Goal: Complete application form: Complete application form

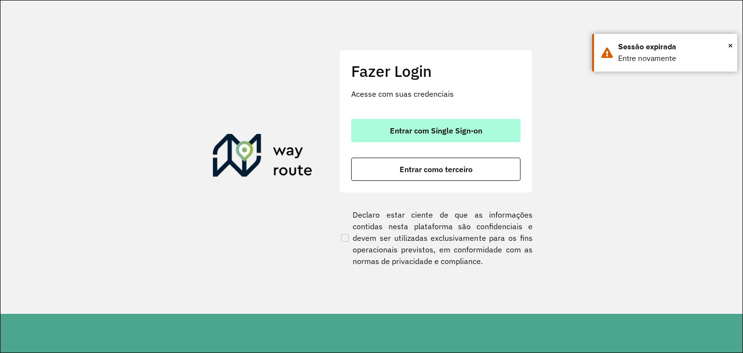
click at [440, 136] on button "Entrar com Single Sign-on" at bounding box center [435, 130] width 169 height 23
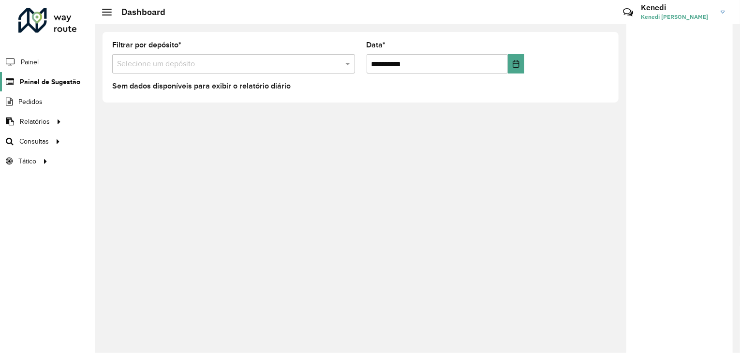
click at [38, 80] on span "Painel de Sugestão" at bounding box center [50, 82] width 60 height 10
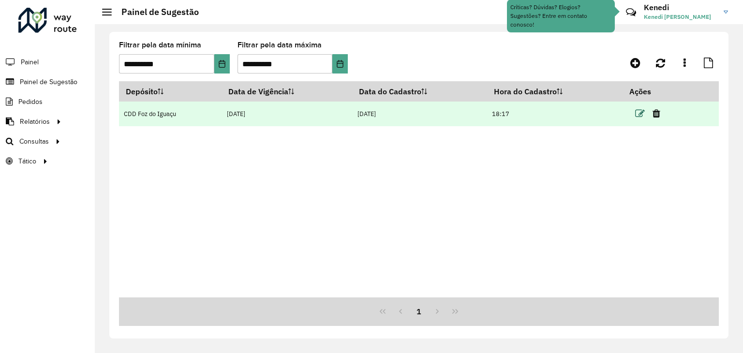
click at [642, 113] on icon at bounding box center [640, 114] width 10 height 10
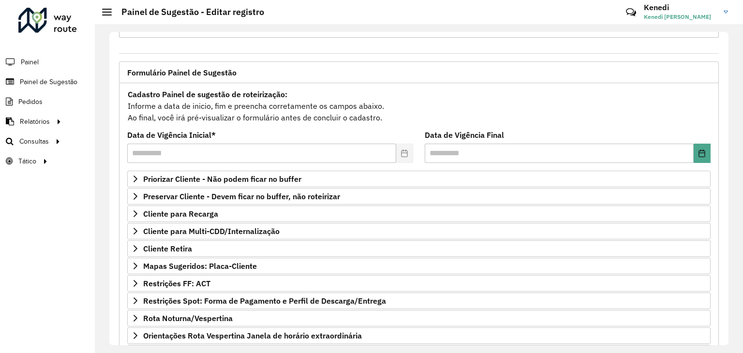
scroll to position [126, 0]
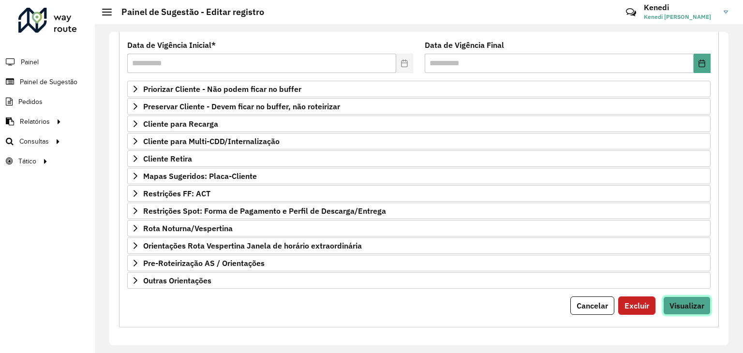
click at [682, 301] on span "Visualizar" at bounding box center [687, 306] width 35 height 10
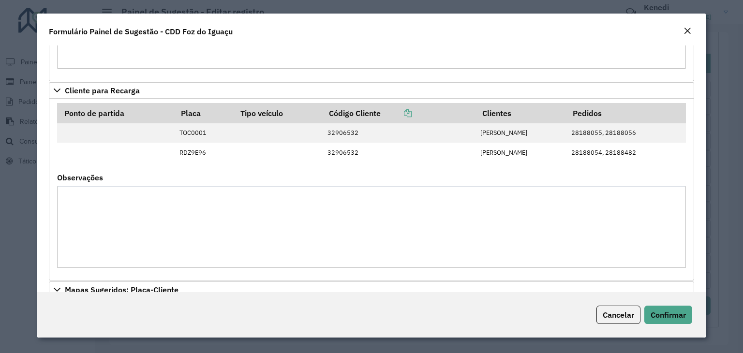
scroll to position [242, 0]
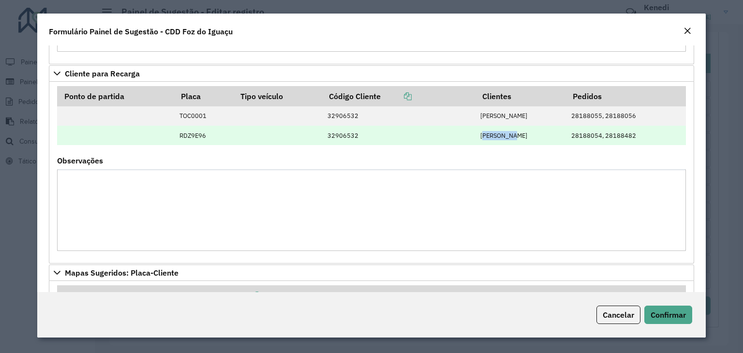
drag, startPoint x: 455, startPoint y: 134, endPoint x: 489, endPoint y: 133, distance: 33.9
click at [489, 133] on td "[PERSON_NAME]" at bounding box center [521, 135] width 91 height 19
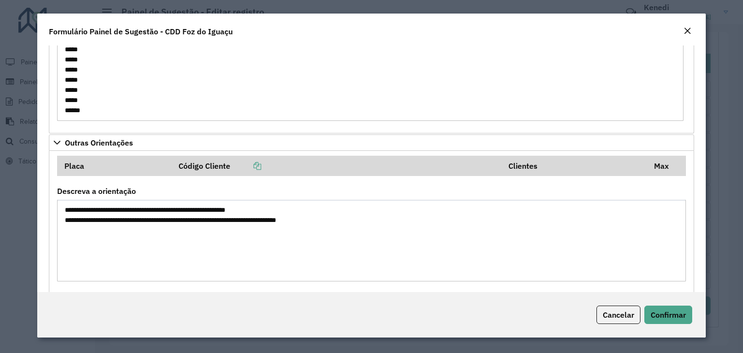
scroll to position [546, 0]
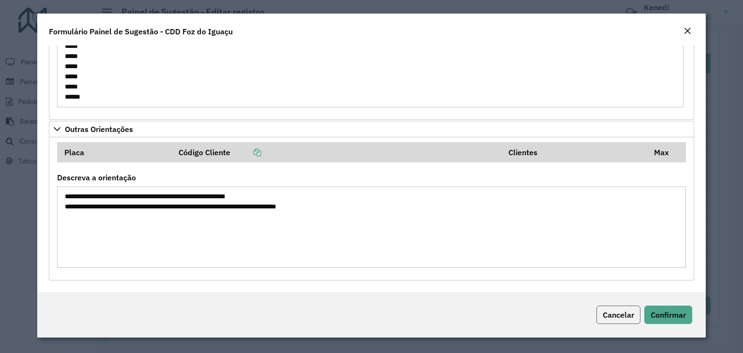
click at [608, 319] on span "Cancelar" at bounding box center [618, 315] width 31 height 10
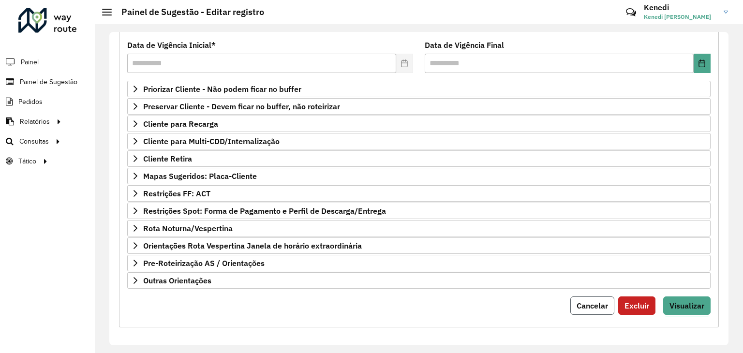
click at [591, 302] on span "Cancelar" at bounding box center [592, 306] width 31 height 10
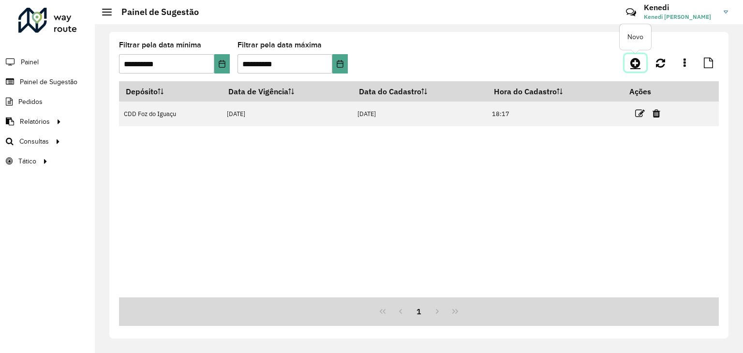
click at [637, 65] on icon at bounding box center [636, 63] width 10 height 12
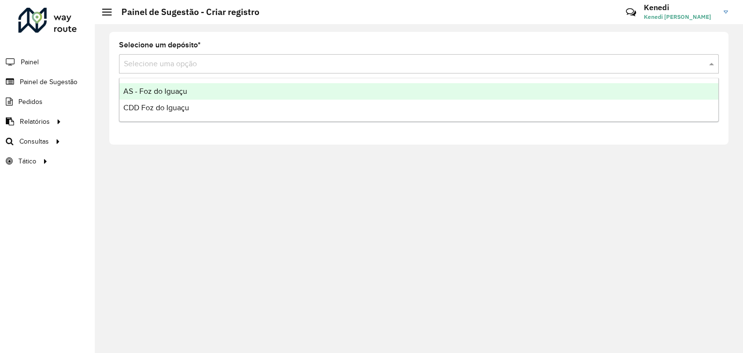
click at [330, 66] on input "text" at bounding box center [409, 65] width 571 height 12
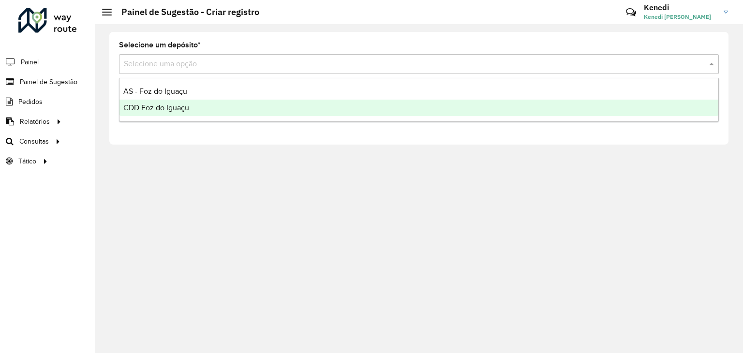
click at [213, 106] on div "CDD Foz do Iguaçu" at bounding box center [419, 108] width 599 height 16
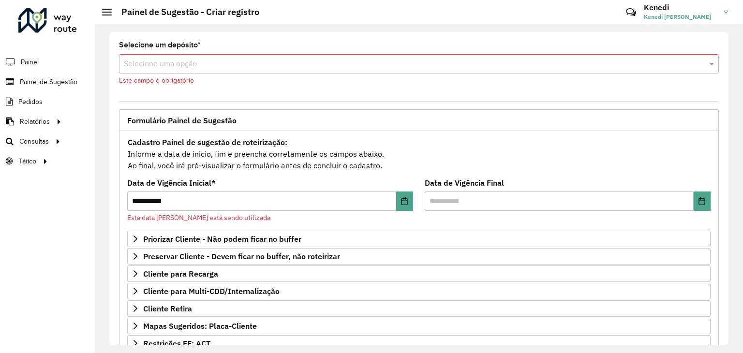
click at [324, 37] on div "**********" at bounding box center [419, 189] width 620 height 314
click at [64, 82] on span "Painel de Sugestão" at bounding box center [50, 82] width 60 height 10
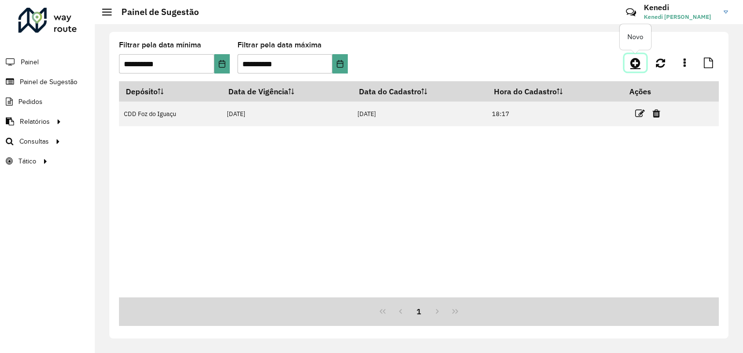
click at [636, 64] on icon at bounding box center [636, 63] width 10 height 12
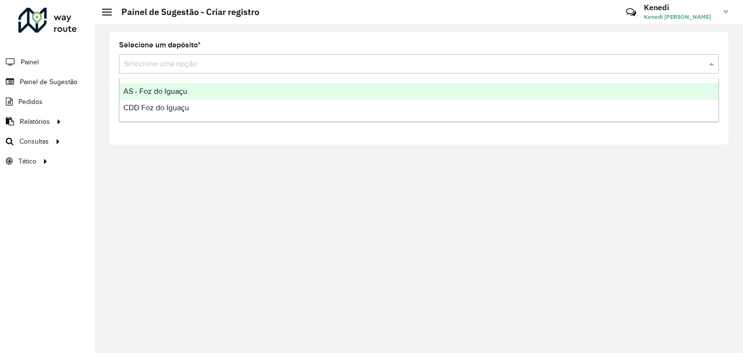
click at [327, 64] on input "text" at bounding box center [409, 65] width 571 height 12
click at [196, 94] on div "AS - Foz do Iguaçu" at bounding box center [419, 91] width 599 height 16
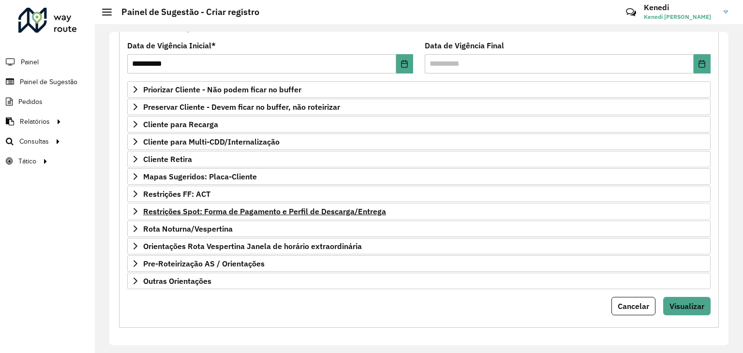
scroll to position [126, 0]
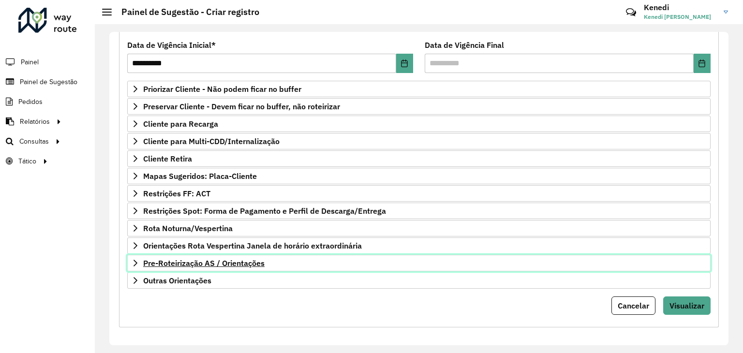
click at [150, 263] on span "Pre-Roteirização AS / Orientações" at bounding box center [203, 263] width 121 height 8
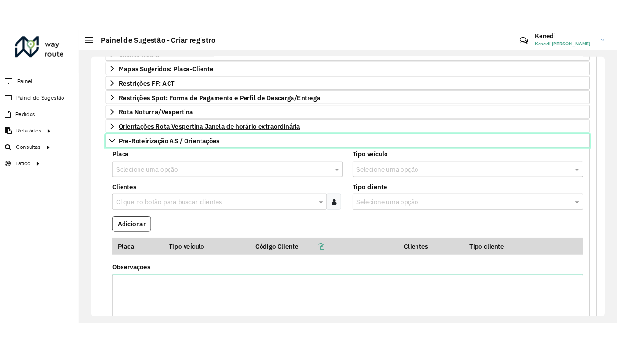
scroll to position [271, 0]
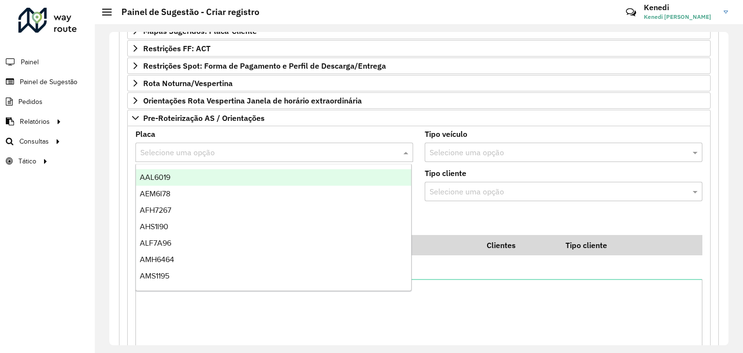
click at [265, 149] on input "text" at bounding box center [264, 153] width 249 height 12
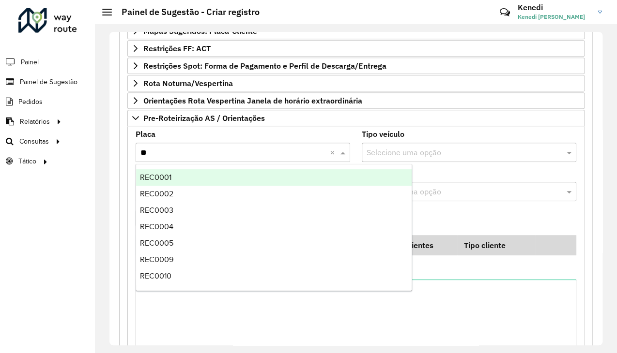
type input "***"
click at [197, 173] on div "REC0001" at bounding box center [274, 177] width 276 height 16
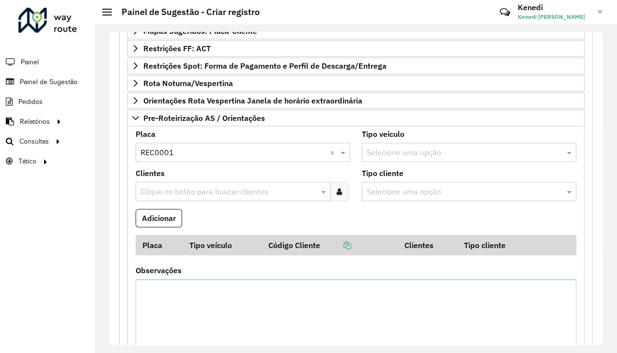
click at [182, 186] on input "text" at bounding box center [228, 192] width 181 height 12
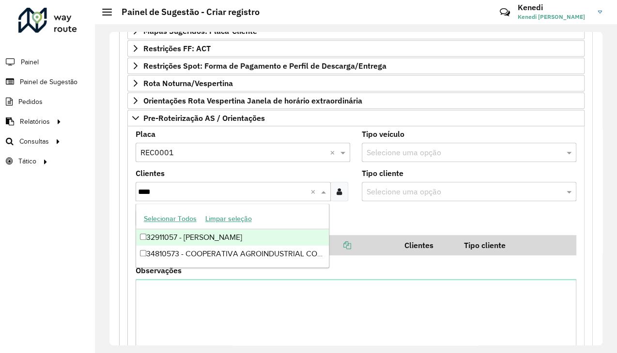
type input "*****"
click at [175, 232] on div "34810573 - COOPERATIVA AGROINDUSTRIAL COPAGRIL" at bounding box center [232, 237] width 193 height 16
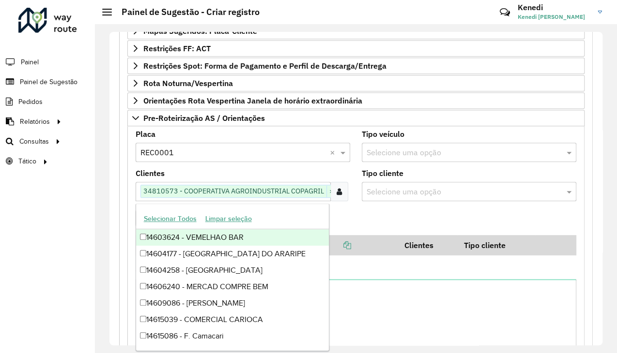
click at [383, 218] on formly-field "Adicionar" at bounding box center [356, 222] width 452 height 26
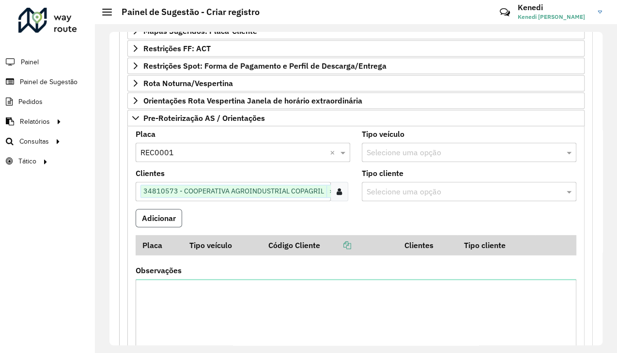
click at [176, 215] on button "Adicionar" at bounding box center [159, 218] width 46 height 18
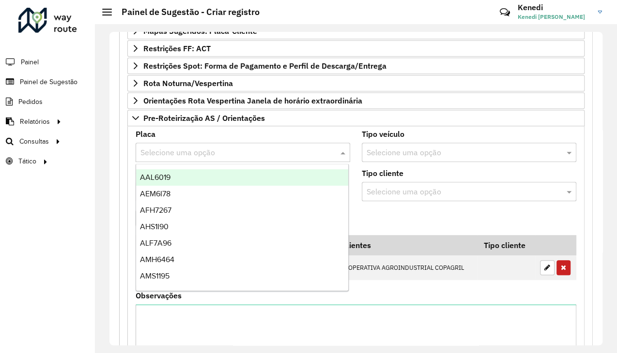
click at [185, 151] on input "text" at bounding box center [232, 153] width 185 height 12
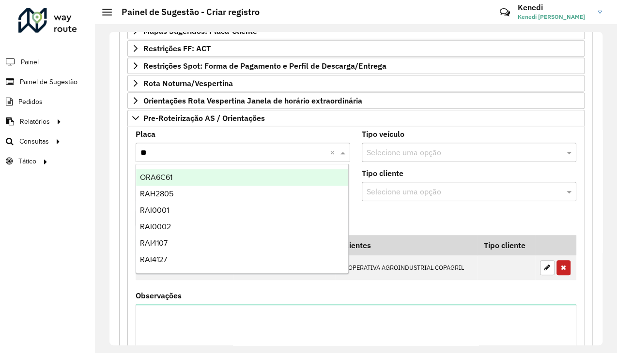
type input "***"
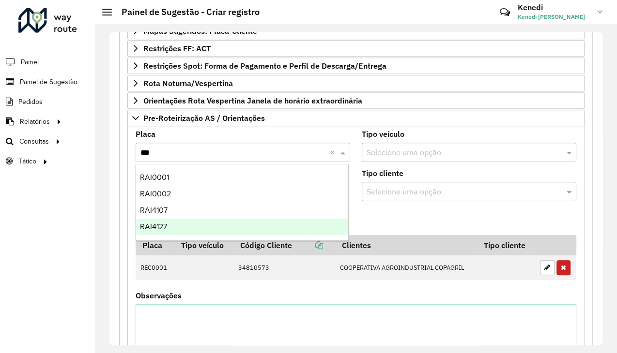
click at [166, 223] on span "RAI4127" at bounding box center [153, 227] width 27 height 8
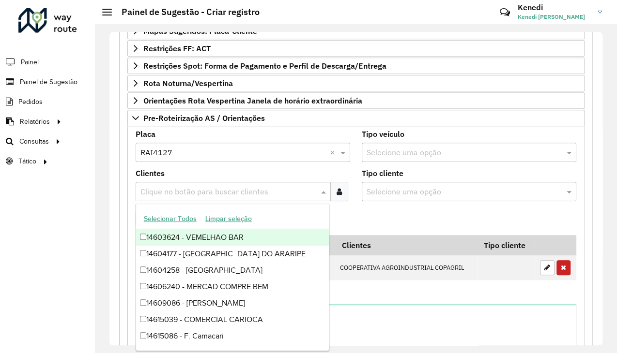
click at [186, 186] on input "text" at bounding box center [228, 192] width 181 height 12
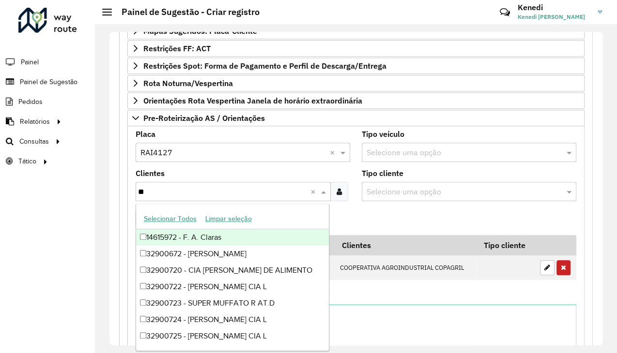
type input "***"
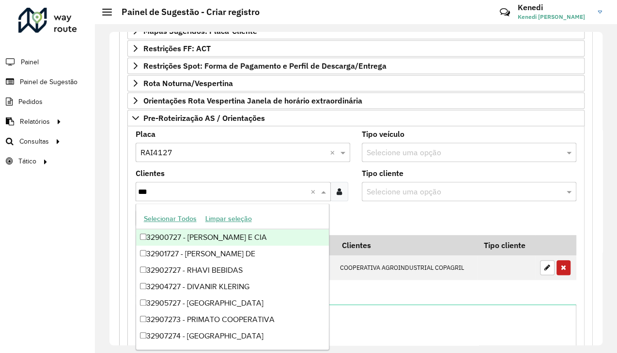
click at [180, 236] on div "32900727 - [PERSON_NAME] E CIA" at bounding box center [232, 237] width 193 height 16
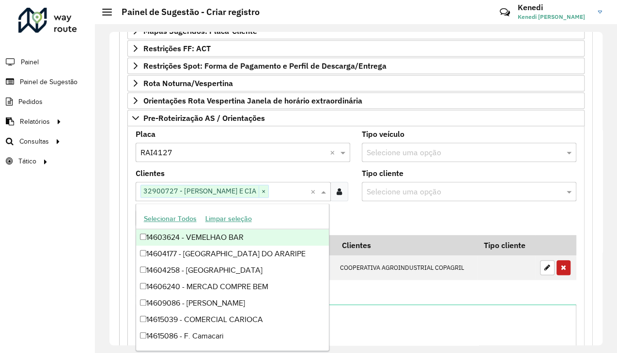
click at [374, 209] on formly-field "Adicionar" at bounding box center [356, 222] width 452 height 26
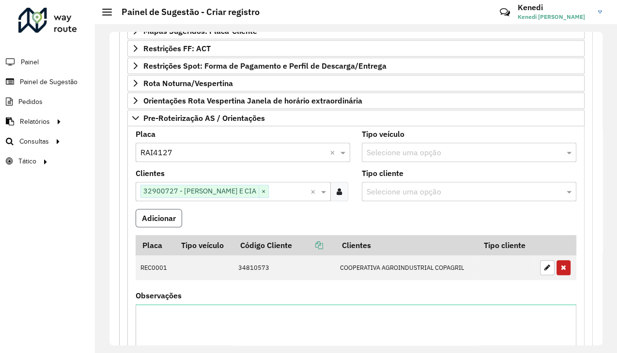
click at [175, 215] on button "Adicionar" at bounding box center [159, 218] width 46 height 18
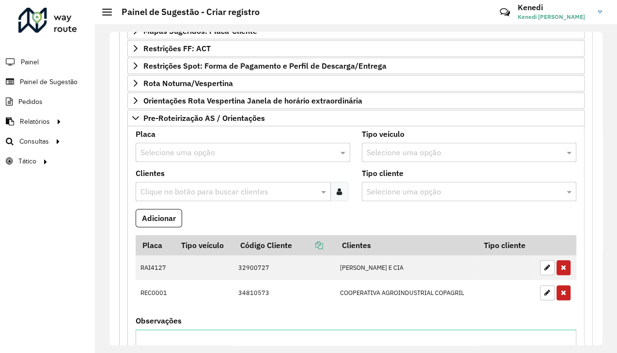
click at [170, 147] on input "text" at bounding box center [232, 153] width 185 height 12
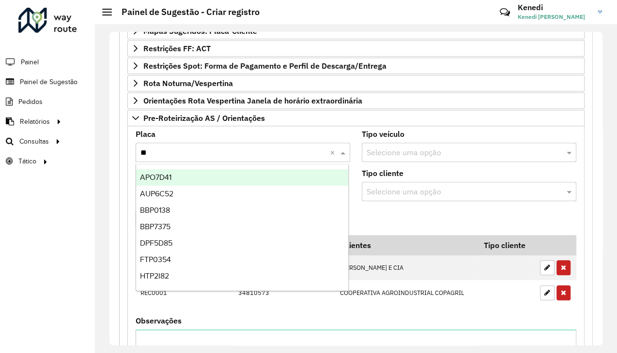
type input "***"
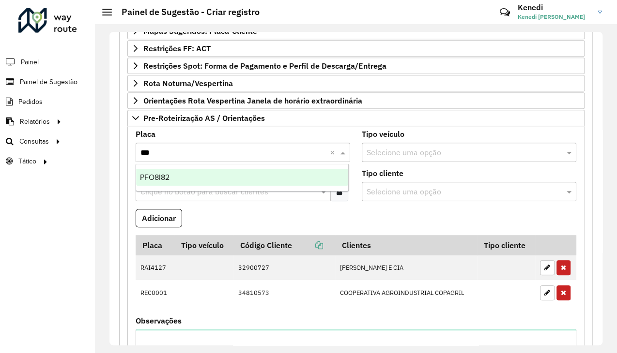
drag, startPoint x: 163, startPoint y: 177, endPoint x: 165, endPoint y: 181, distance: 5.1
click at [164, 177] on span "PFO8I82" at bounding box center [155, 177] width 30 height 8
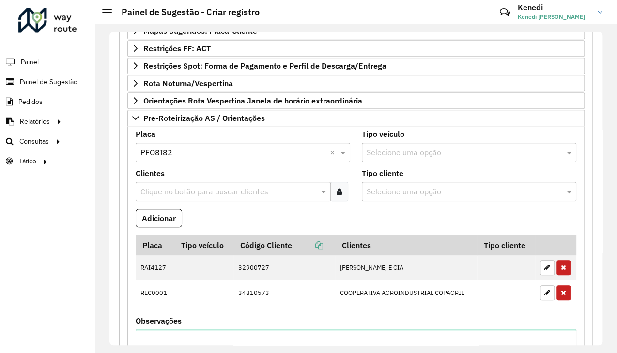
click at [165, 187] on input "text" at bounding box center [228, 192] width 181 height 12
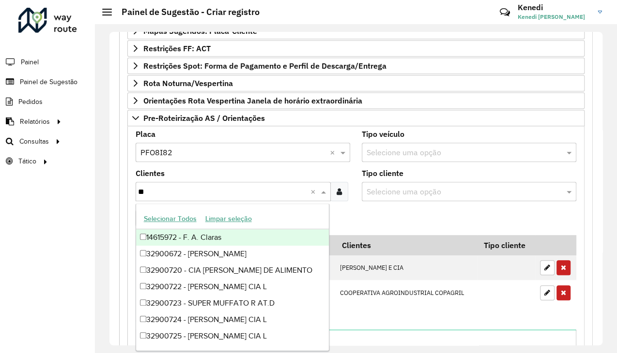
type input "***"
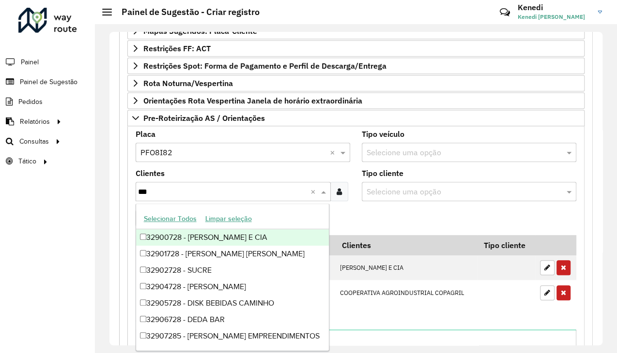
click at [183, 237] on div "32900728 - [PERSON_NAME] E CIA" at bounding box center [232, 237] width 193 height 16
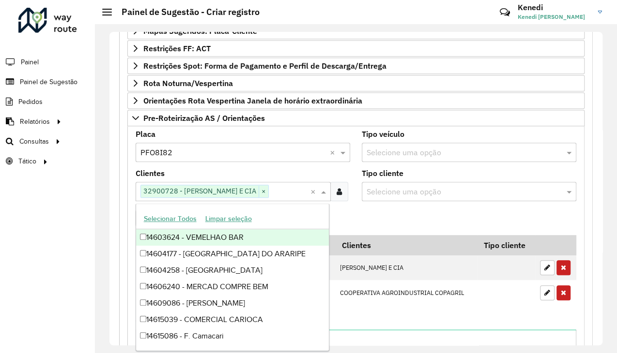
click at [383, 210] on formly-field "Adicionar" at bounding box center [356, 222] width 452 height 26
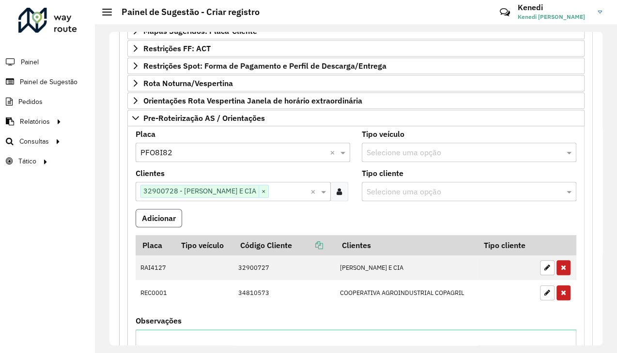
click at [171, 223] on button "Adicionar" at bounding box center [159, 218] width 46 height 18
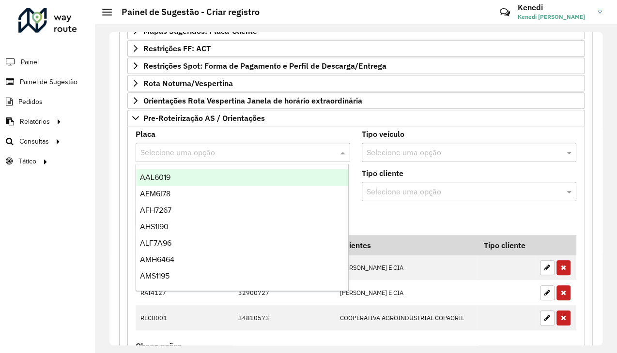
click at [188, 147] on input "text" at bounding box center [232, 153] width 185 height 12
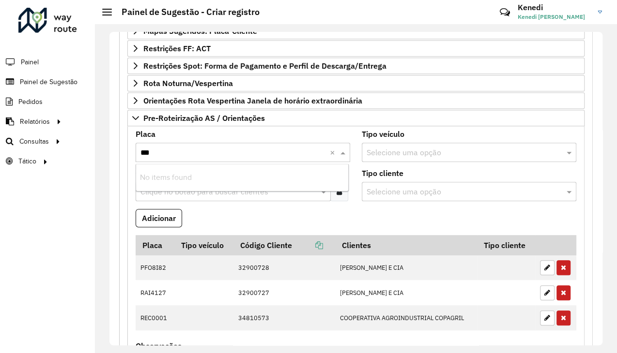
type input "**"
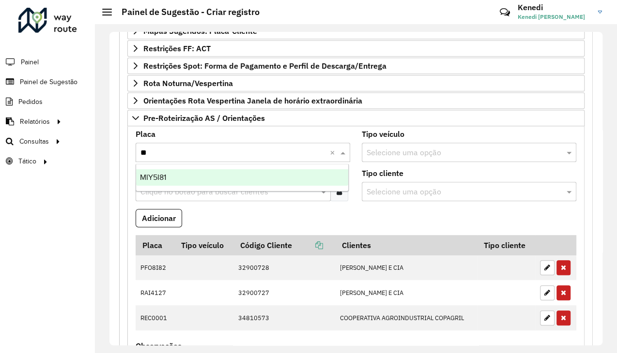
click at [145, 177] on span "MIY5I81" at bounding box center [153, 177] width 26 height 8
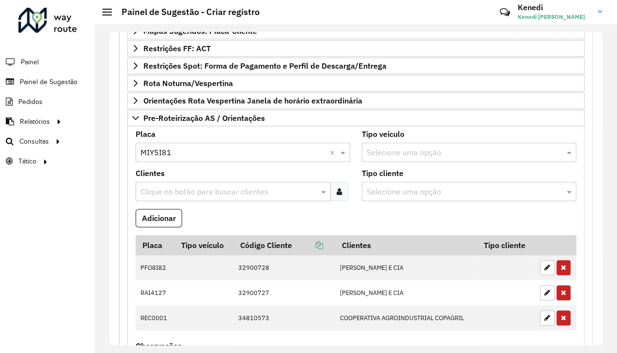
click at [150, 186] on input "text" at bounding box center [228, 192] width 181 height 12
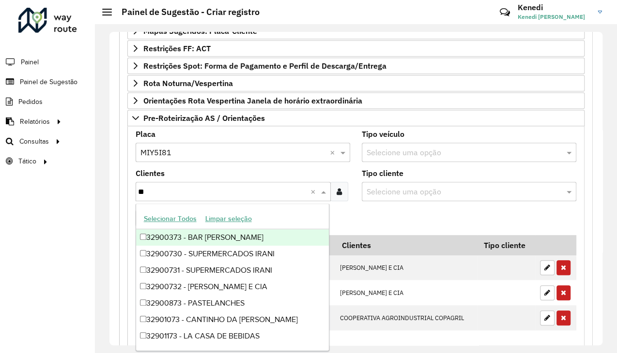
type input "***"
click at [161, 236] on div "32900731 - SUPERMERCADOS IRANI" at bounding box center [232, 237] width 193 height 16
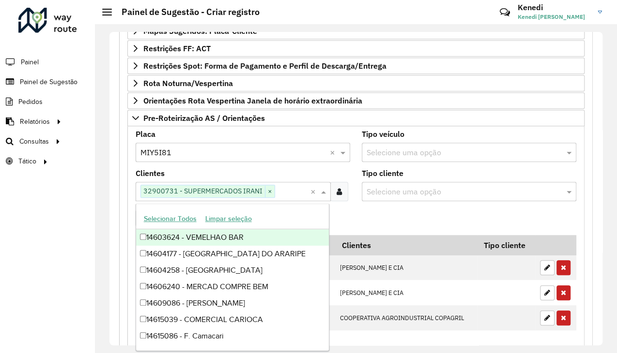
click at [361, 215] on formly-field "Adicionar" at bounding box center [356, 222] width 452 height 26
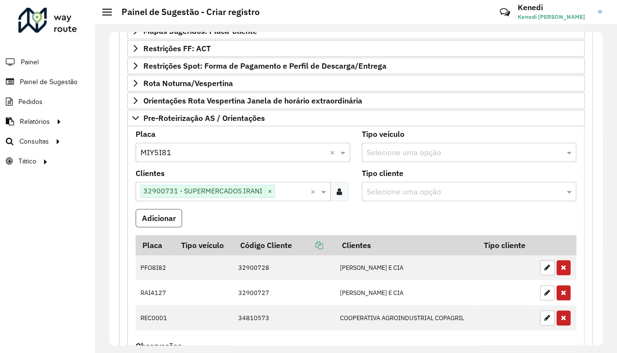
click at [162, 216] on button "Adicionar" at bounding box center [159, 218] width 46 height 18
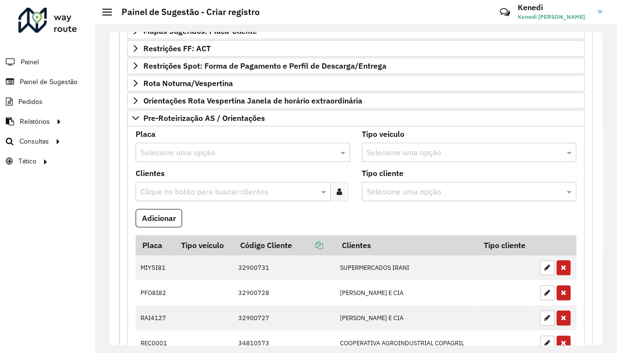
click at [211, 155] on input "text" at bounding box center [232, 153] width 185 height 12
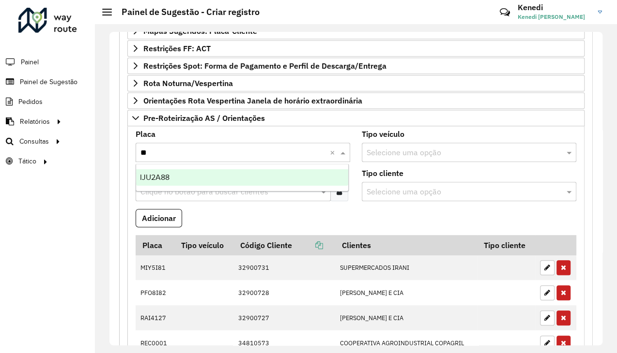
type input "***"
click at [183, 181] on div "IJU2A88" at bounding box center [242, 177] width 212 height 16
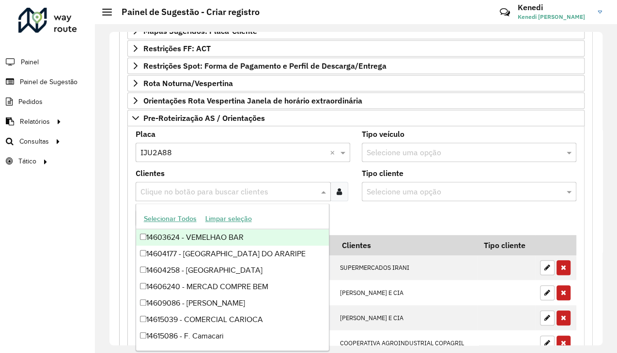
click at [184, 188] on input "text" at bounding box center [228, 192] width 181 height 12
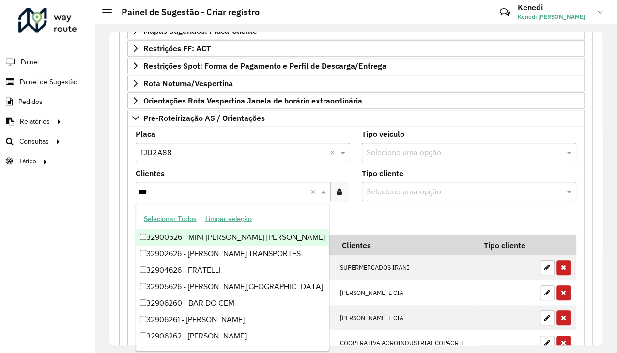
type input "****"
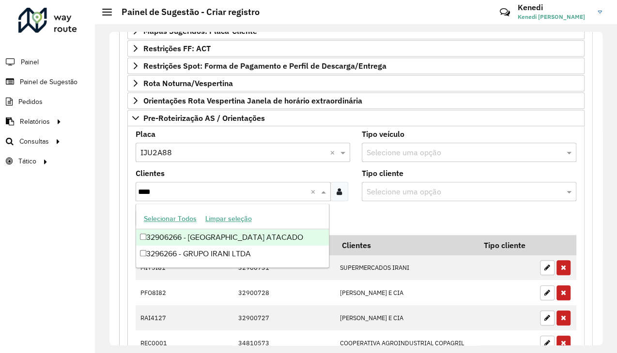
click at [204, 235] on div "32906266 - [GEOGRAPHIC_DATA] ATACADO" at bounding box center [232, 237] width 193 height 16
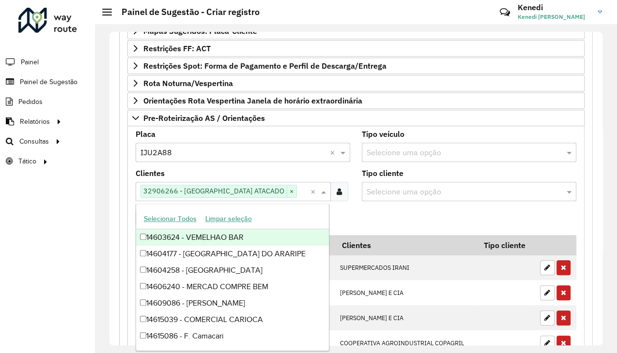
click at [366, 216] on formly-field "Adicionar" at bounding box center [356, 222] width 452 height 26
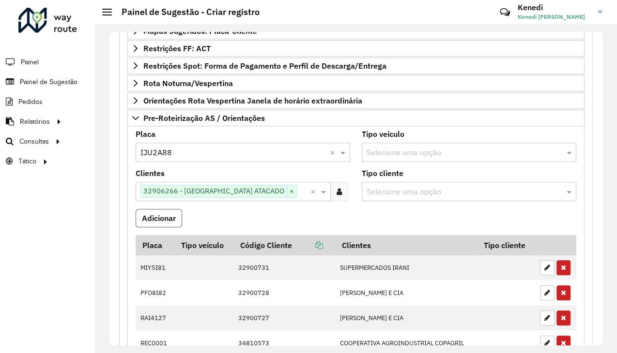
click at [166, 218] on button "Adicionar" at bounding box center [159, 218] width 46 height 18
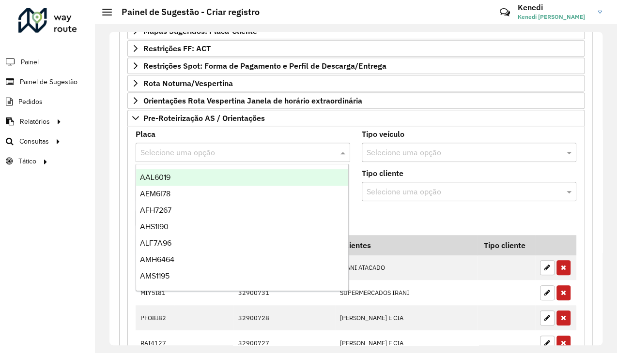
click at [172, 151] on input "text" at bounding box center [232, 153] width 185 height 12
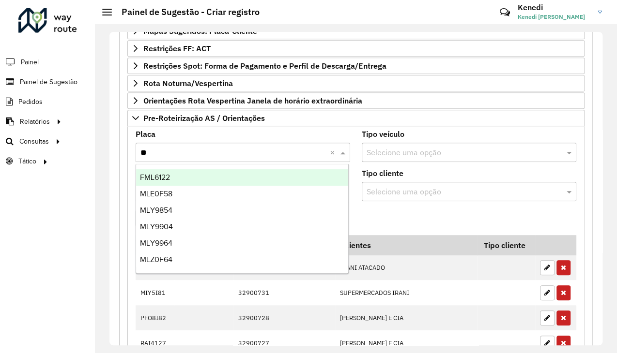
type input "***"
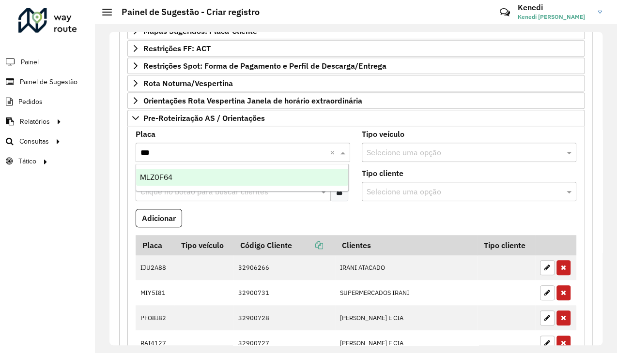
click at [173, 176] on div "MLZ0F64" at bounding box center [242, 177] width 212 height 16
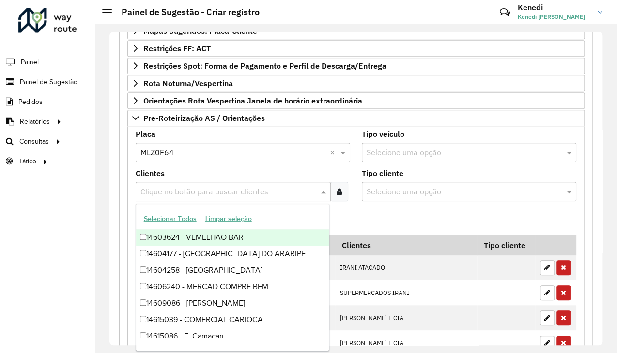
click at [174, 187] on input "text" at bounding box center [228, 192] width 181 height 12
type input "***"
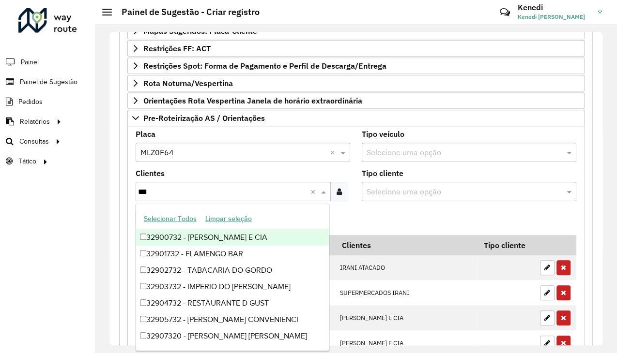
click at [177, 235] on div "32900732 - [PERSON_NAME] E CIA" at bounding box center [232, 237] width 193 height 16
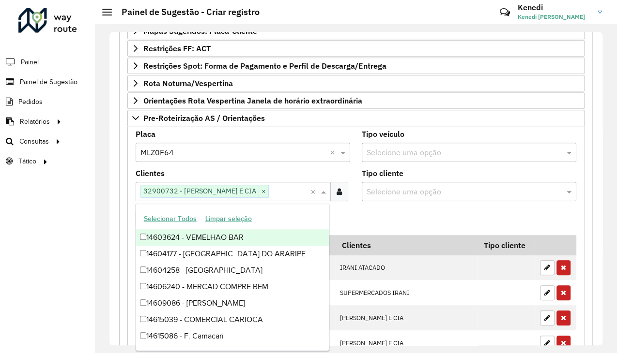
click at [352, 220] on formly-field "Adicionar" at bounding box center [356, 222] width 452 height 26
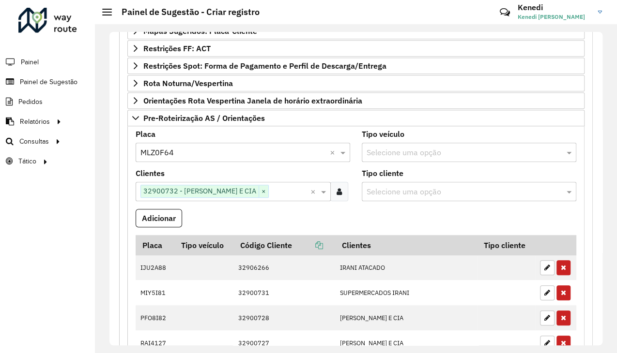
click at [158, 222] on button "Adicionar" at bounding box center [159, 218] width 46 height 18
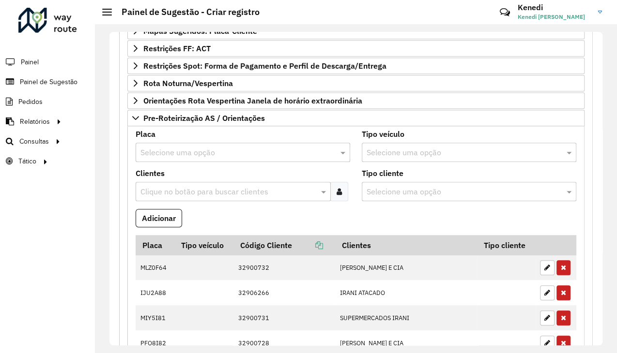
click at [169, 149] on input "text" at bounding box center [232, 153] width 185 height 12
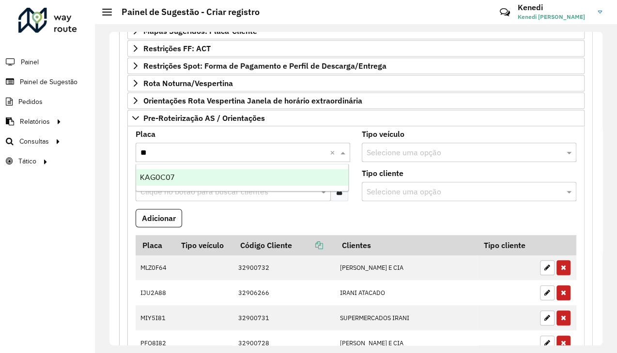
type input "***"
click at [170, 172] on div "KAG0C07" at bounding box center [242, 177] width 212 height 16
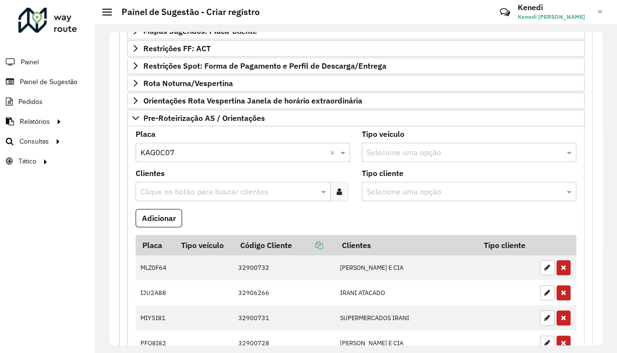
click at [170, 186] on input "text" at bounding box center [228, 192] width 181 height 12
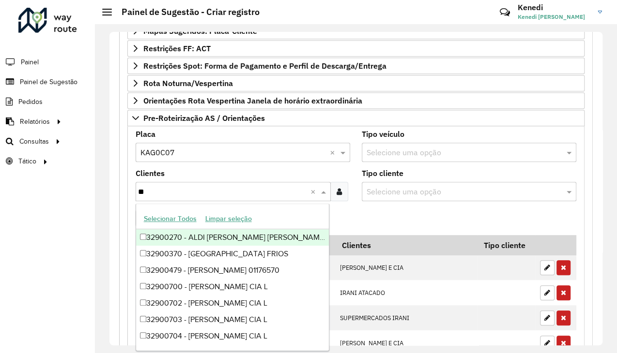
type input "***"
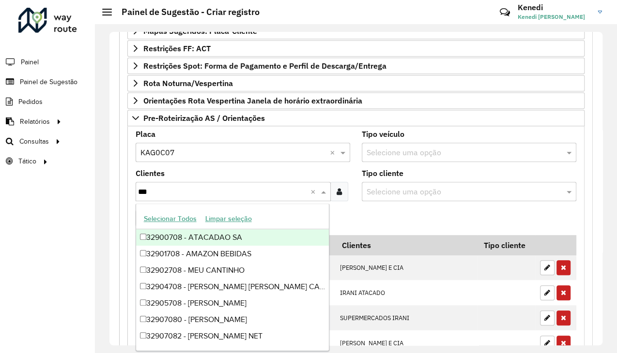
click at [165, 241] on div "32900708 - ATACADAO SA" at bounding box center [232, 237] width 193 height 16
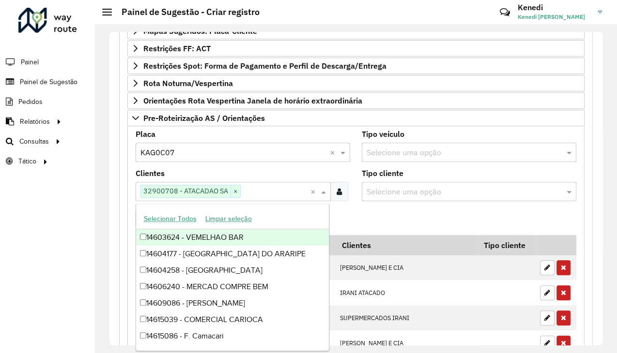
click at [375, 209] on formly-field "Adicionar" at bounding box center [356, 222] width 452 height 26
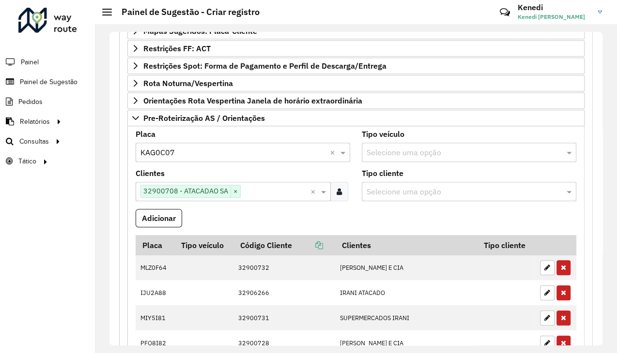
click at [153, 216] on button "Adicionar" at bounding box center [159, 218] width 46 height 18
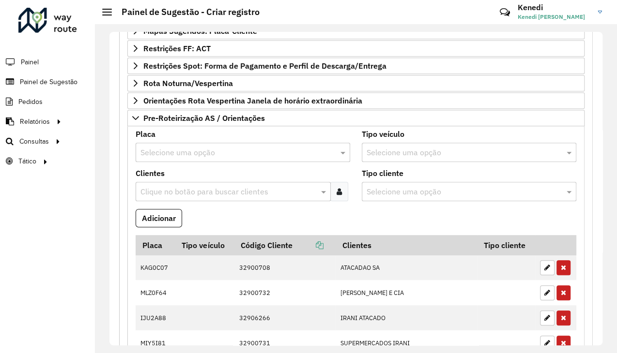
click at [168, 151] on input "text" at bounding box center [232, 153] width 185 height 12
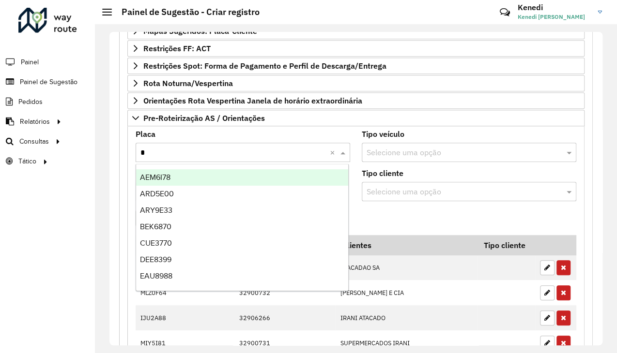
type input "**"
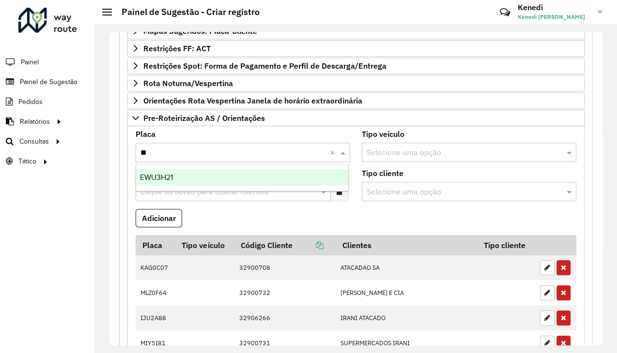
click at [168, 177] on span "EWU3H21" at bounding box center [156, 177] width 33 height 8
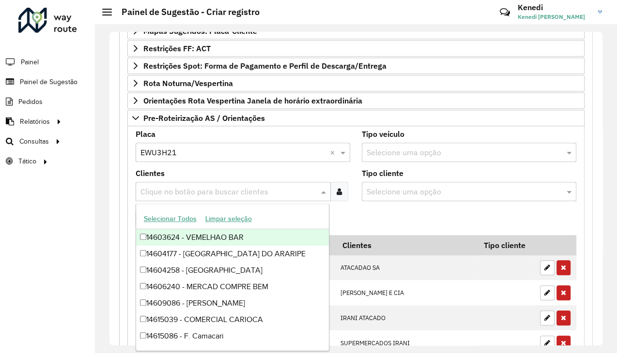
click at [167, 186] on input "text" at bounding box center [228, 192] width 181 height 12
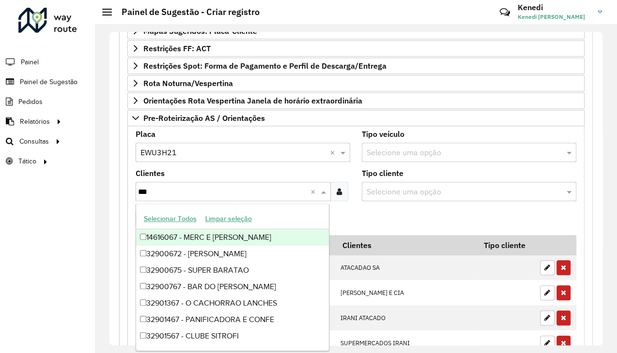
type input "****"
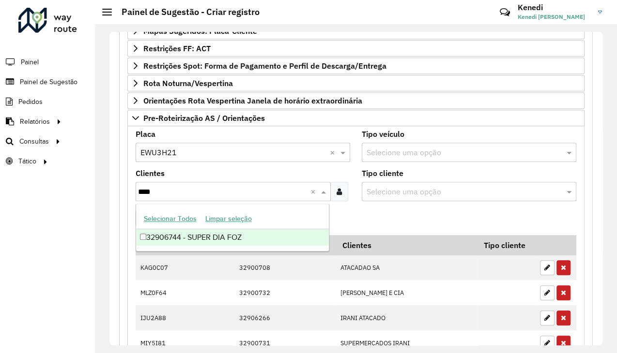
click at [155, 236] on div "32906744 - SUPER DIA FOZ" at bounding box center [232, 237] width 193 height 16
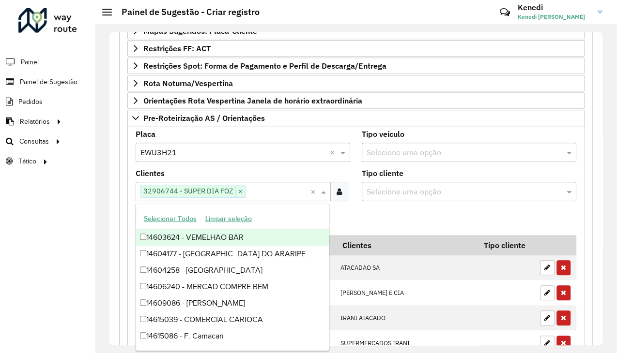
click at [370, 216] on formly-field "Adicionar" at bounding box center [356, 222] width 452 height 26
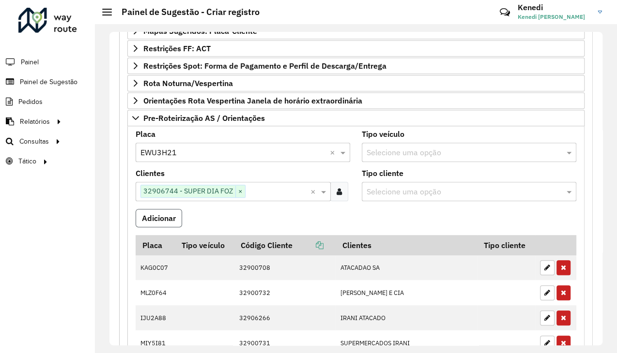
click at [175, 219] on button "Adicionar" at bounding box center [159, 218] width 46 height 18
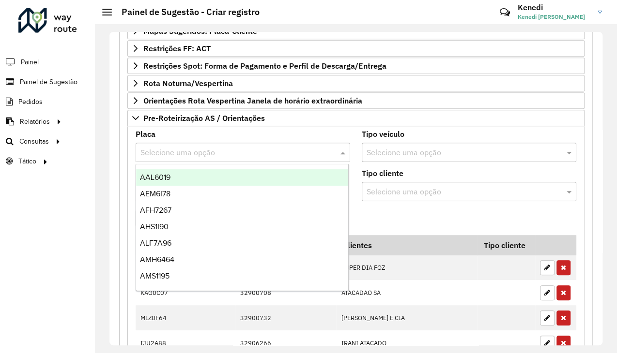
click at [188, 154] on input "text" at bounding box center [232, 153] width 185 height 12
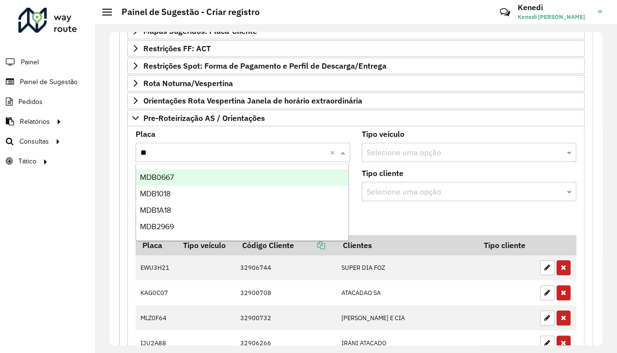
type input "***"
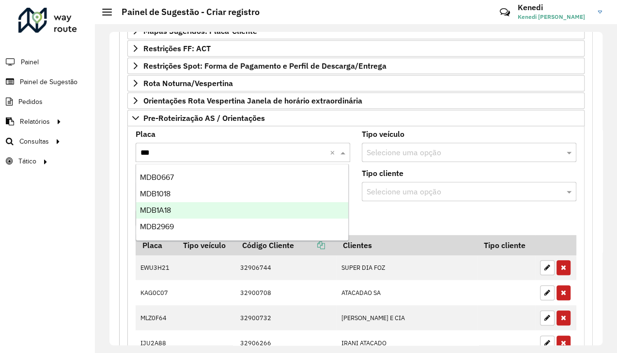
click at [162, 210] on span "MDB1A18" at bounding box center [155, 210] width 31 height 8
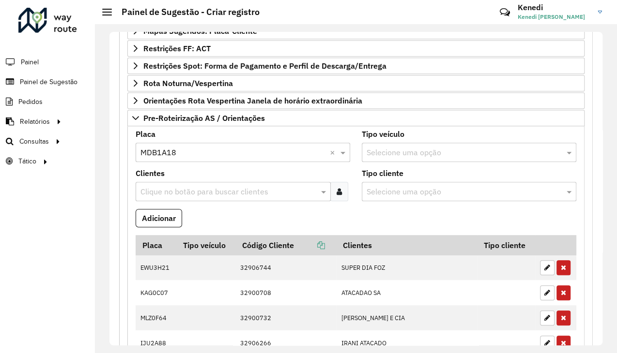
click at [241, 186] on input "text" at bounding box center [228, 192] width 181 height 12
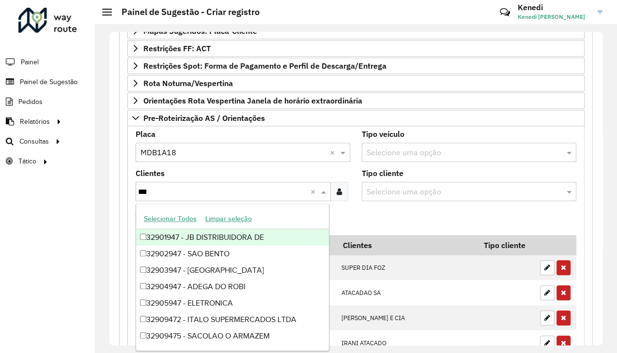
type input "****"
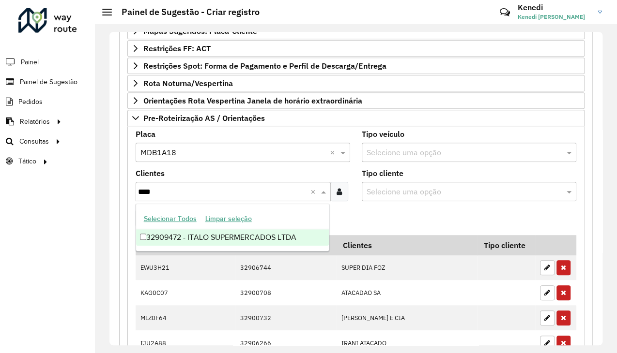
click at [216, 239] on div "32909472 - ITALO SUPERMERCADOS LTDA" at bounding box center [232, 237] width 193 height 16
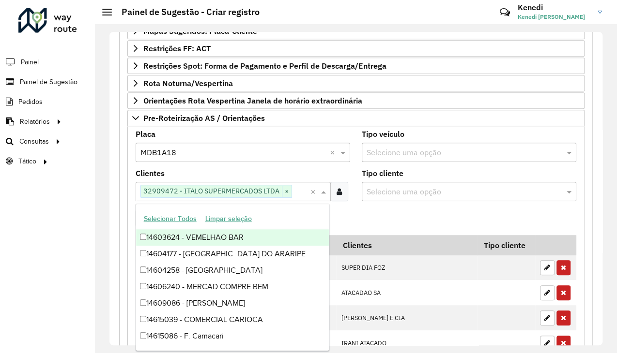
click at [376, 223] on formly-field "Adicionar" at bounding box center [356, 222] width 452 height 26
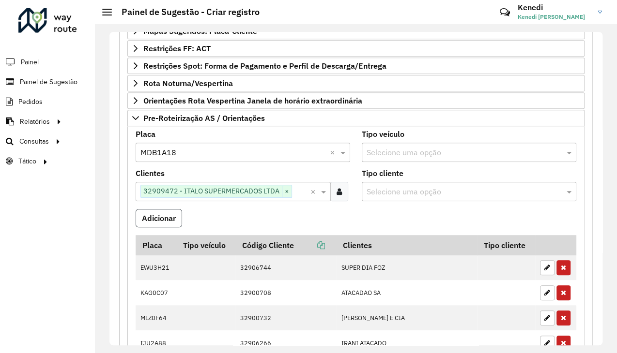
click at [143, 213] on button "Adicionar" at bounding box center [159, 218] width 46 height 18
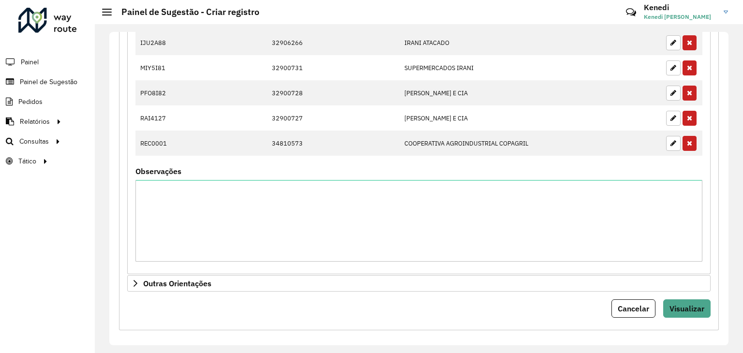
scroll to position [597, 0]
click at [687, 303] on span "Visualizar" at bounding box center [687, 308] width 35 height 10
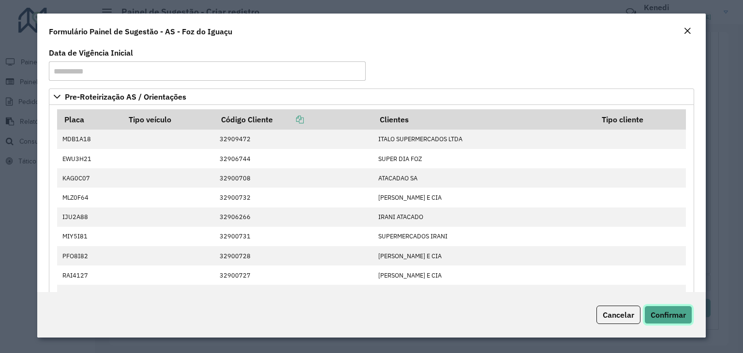
click at [672, 315] on span "Confirmar" at bounding box center [668, 315] width 35 height 10
